Goal: Obtain resource: Obtain resource

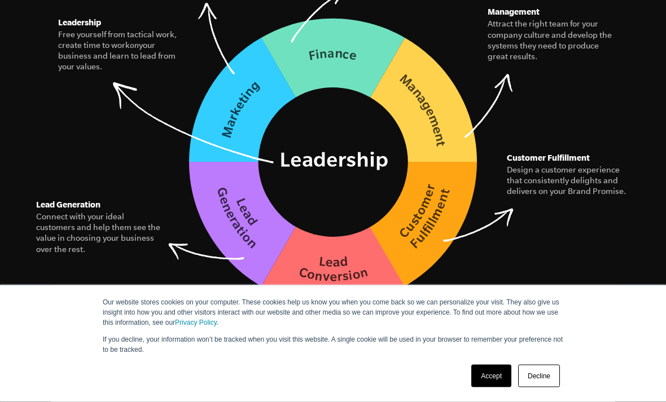
scroll to position [1797, 0]
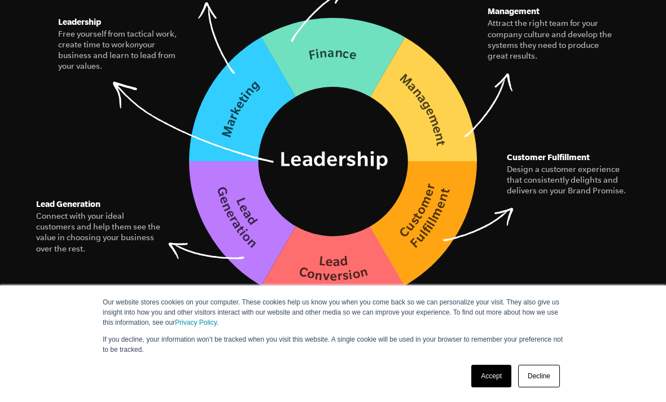
click at [525, 230] on figure "The Seven Essential Systems Our model for building a business of interconnected…" at bounding box center [333, 46] width 639 height 521
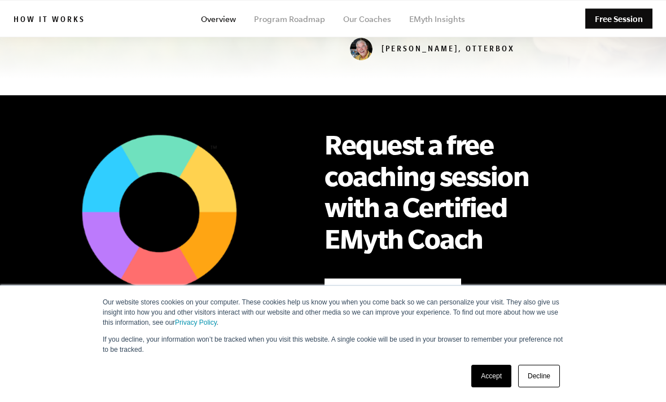
scroll to position [703, 0]
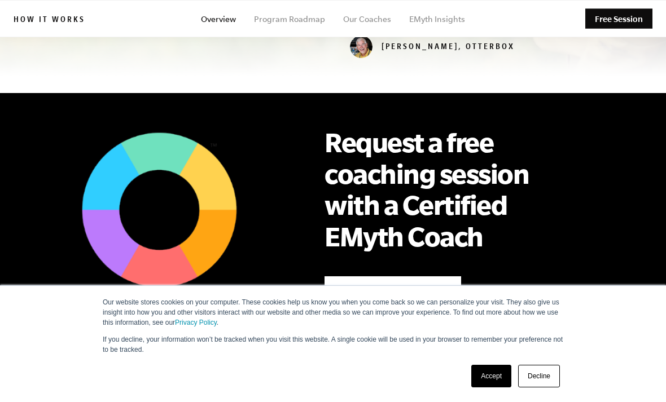
click at [302, 20] on link "Program Roadmap" at bounding box center [289, 19] width 71 height 9
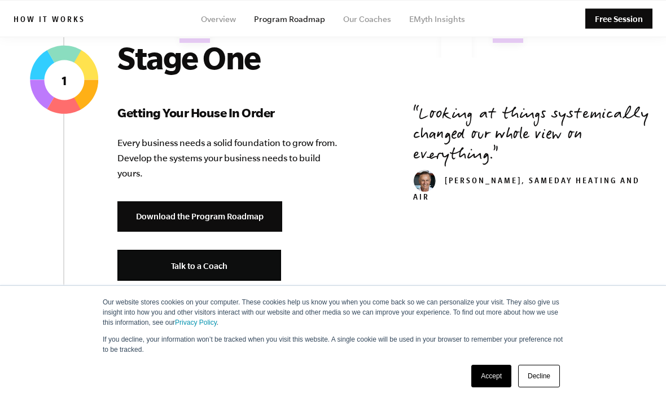
scroll to position [471, 0]
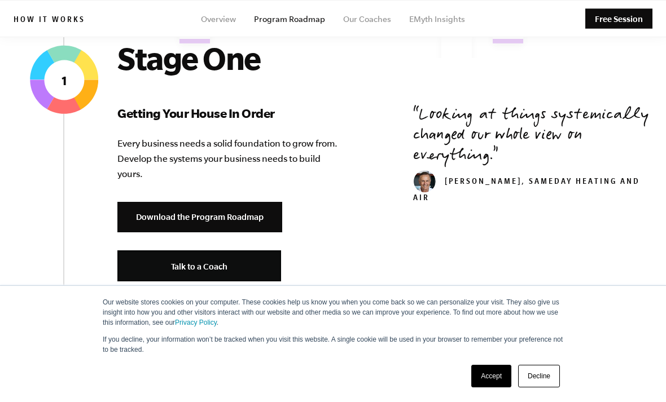
click at [248, 222] on link "Download the Program Roadmap" at bounding box center [199, 217] width 165 height 31
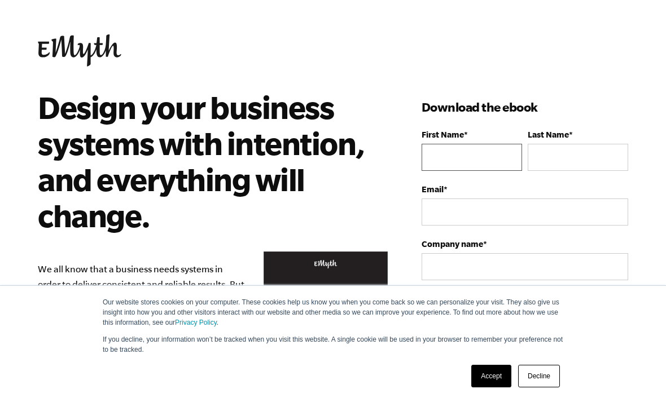
click at [450, 155] on input "First Name *" at bounding box center [472, 157] width 100 height 27
type input "Marcais"
type input "Frazier"
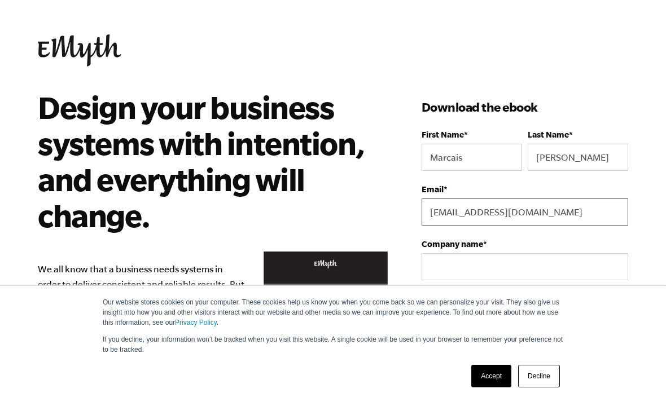
type input "marcais@bluenoteleadership.com"
type input "BlueNote"
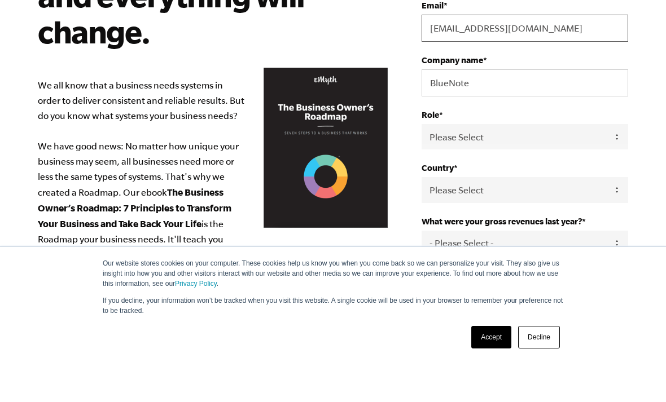
scroll to position [146, 0]
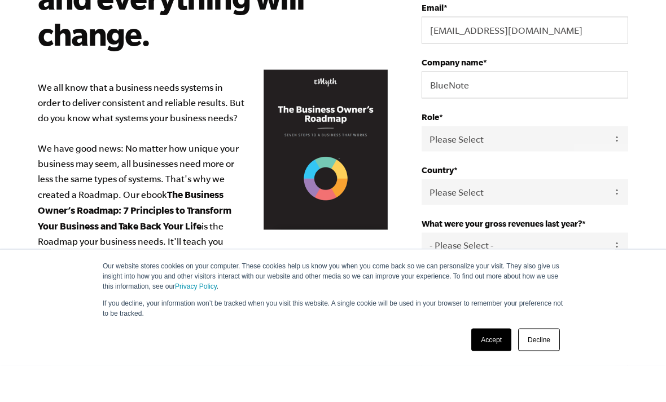
click at [615, 163] on select "Please Select Owner Partner / Co-Owner Executive Employee / Other" at bounding box center [525, 175] width 207 height 25
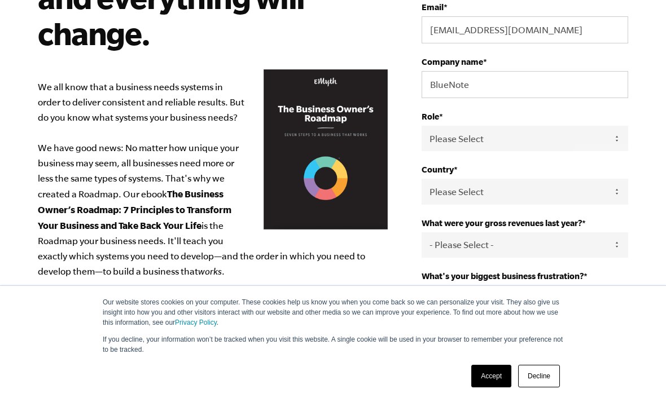
select select "Owner"
click at [577, 197] on select "Please Select United States Afghanistan Åland Islands Albania Algeria American …" at bounding box center [525, 191] width 207 height 25
select select "United States"
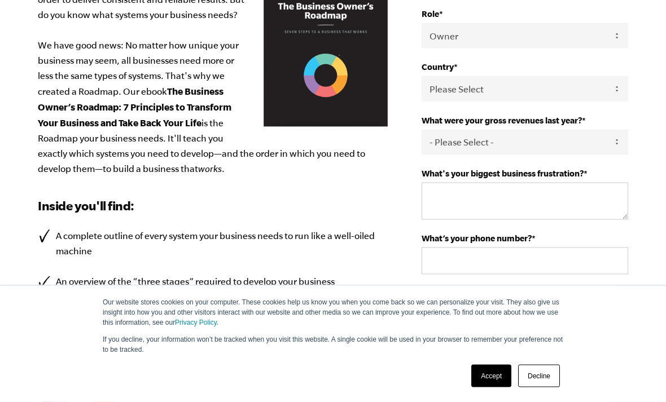
click at [615, 150] on select "- Please Select - 0-75K 76-150K 151-275K 276-500K 501-750K 751-1M 1-2.5M 2.5-5M…" at bounding box center [525, 142] width 207 height 25
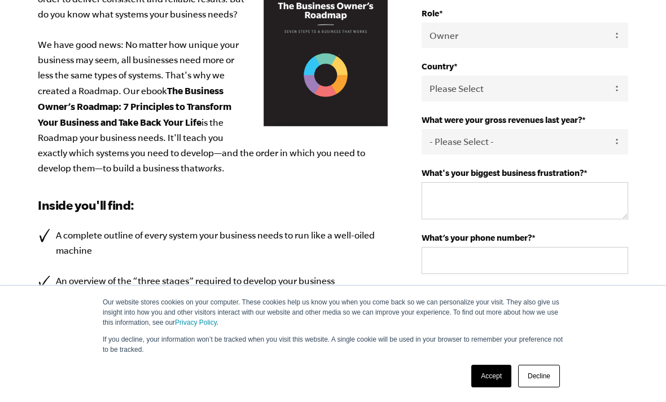
select select "76-150K"
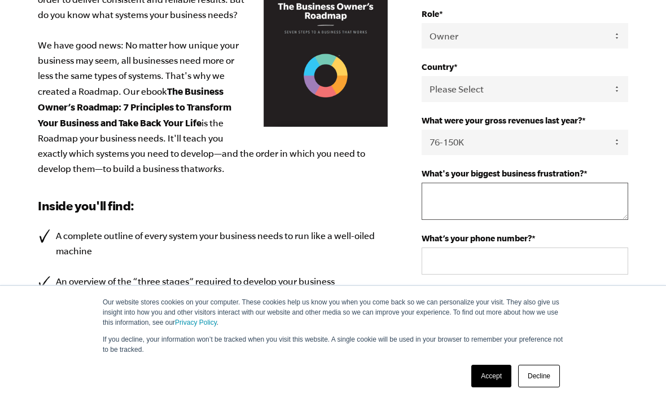
type textarea "'"
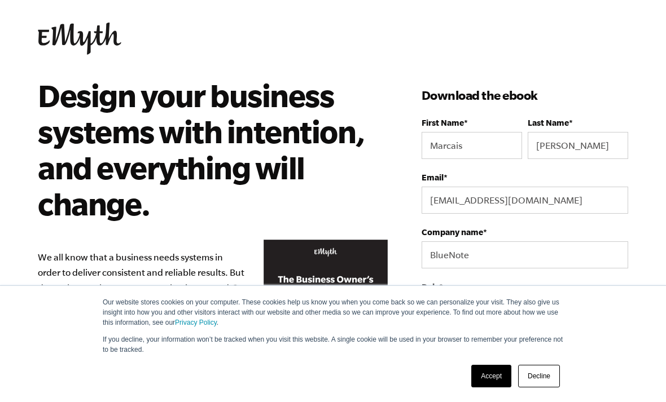
scroll to position [0, 0]
